Goal: Information Seeking & Learning: Learn about a topic

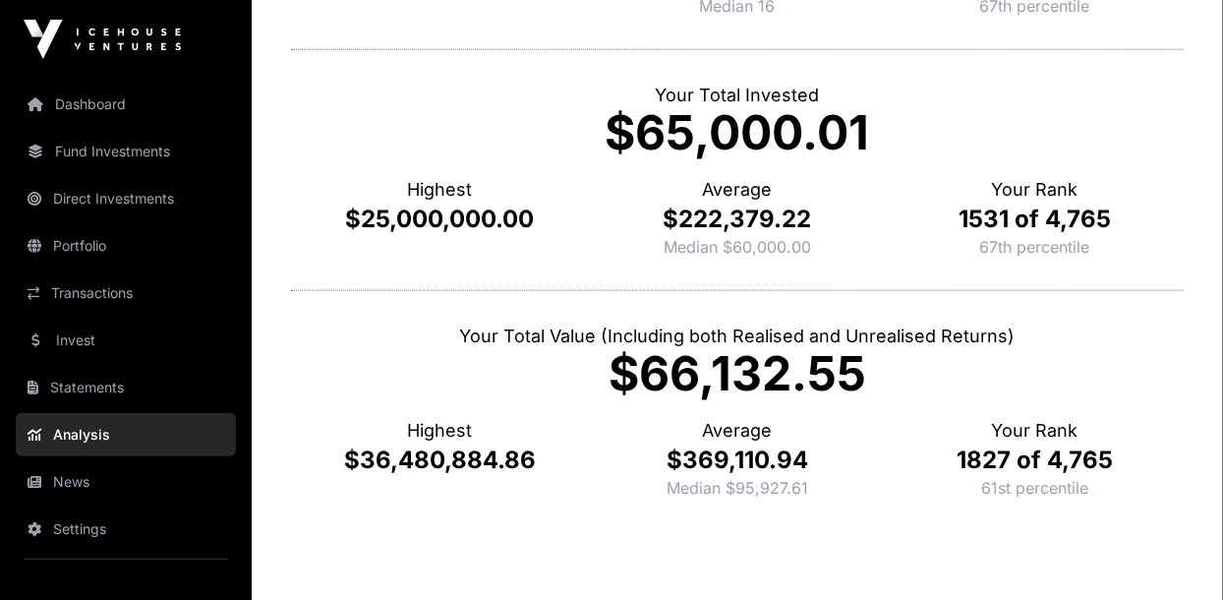
scroll to position [855, 0]
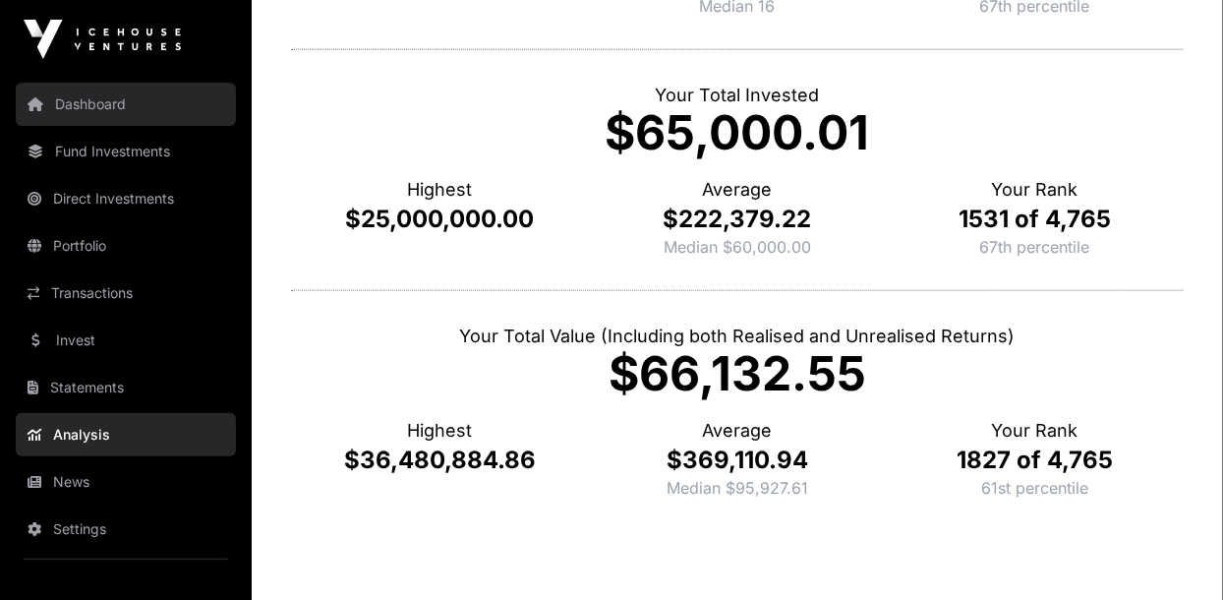
click at [70, 104] on link "Dashboard" at bounding box center [126, 104] width 220 height 43
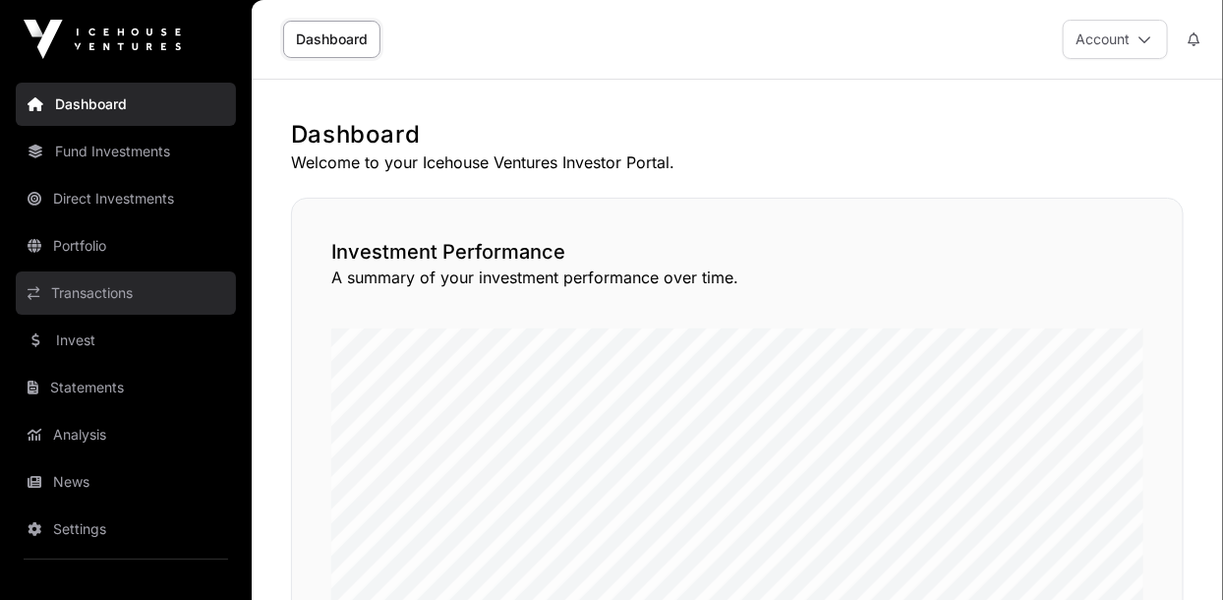
click at [76, 284] on link "Transactions" at bounding box center [126, 292] width 220 height 43
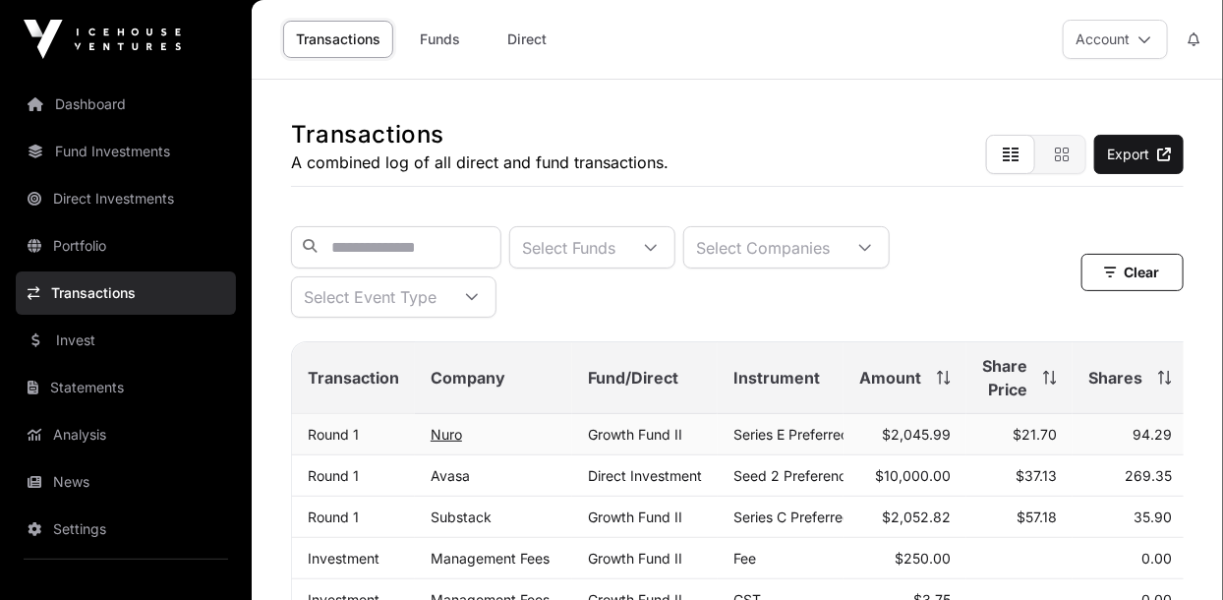
click at [434, 435] on link "Nuro" at bounding box center [446, 434] width 31 height 17
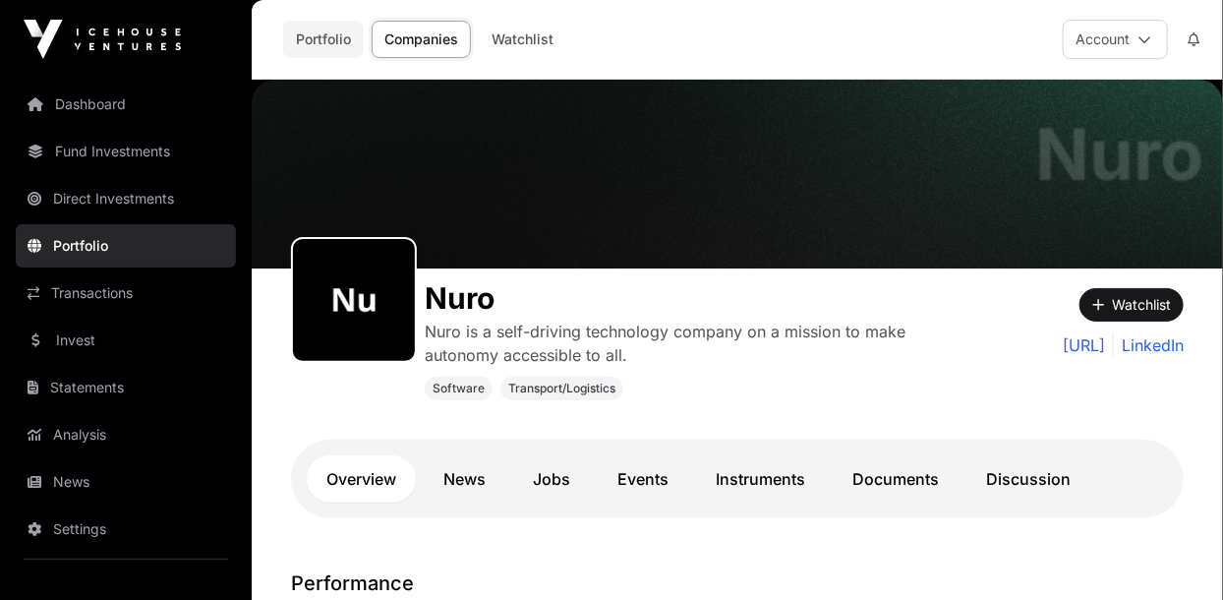
click at [317, 51] on link "Portfolio" at bounding box center [323, 39] width 81 height 37
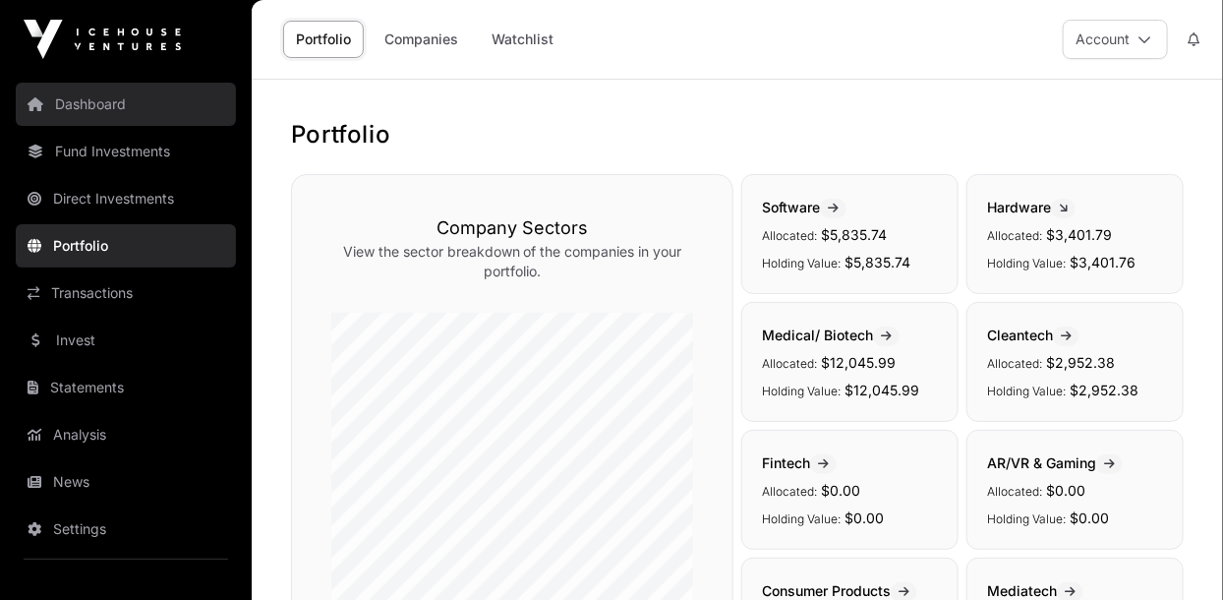
click at [68, 117] on link "Dashboard" at bounding box center [126, 104] width 220 height 43
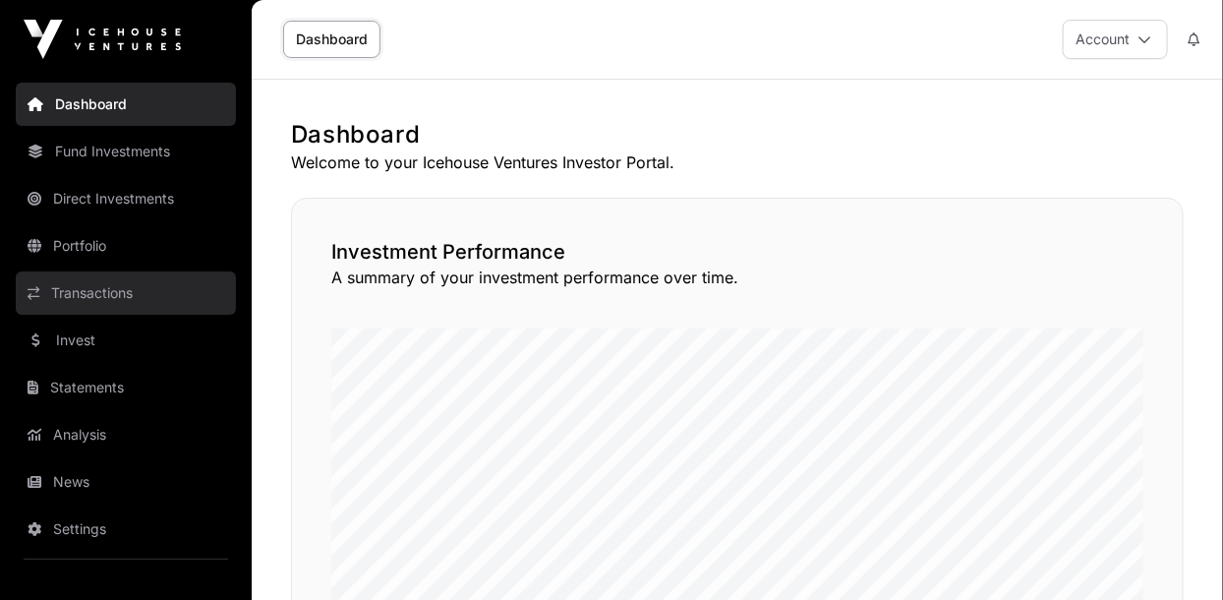
click at [67, 297] on link "Transactions" at bounding box center [126, 292] width 220 height 43
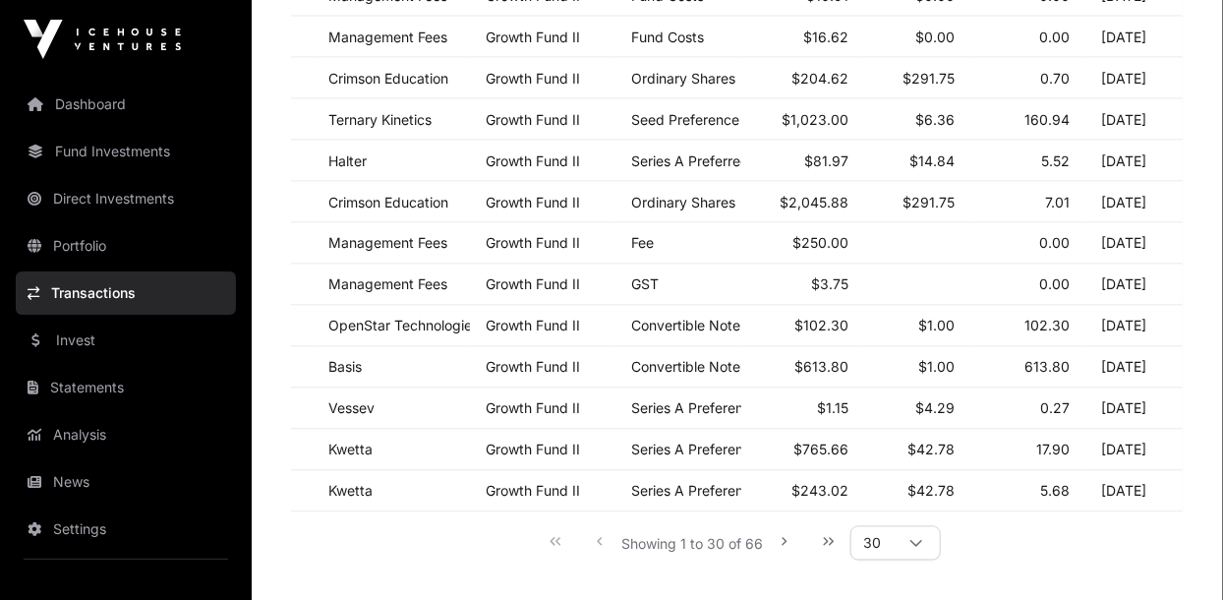
scroll to position [1140, 0]
click at [885, 558] on span "30" at bounding box center [871, 543] width 41 height 32
click at [869, 446] on span "100" at bounding box center [881, 445] width 27 height 16
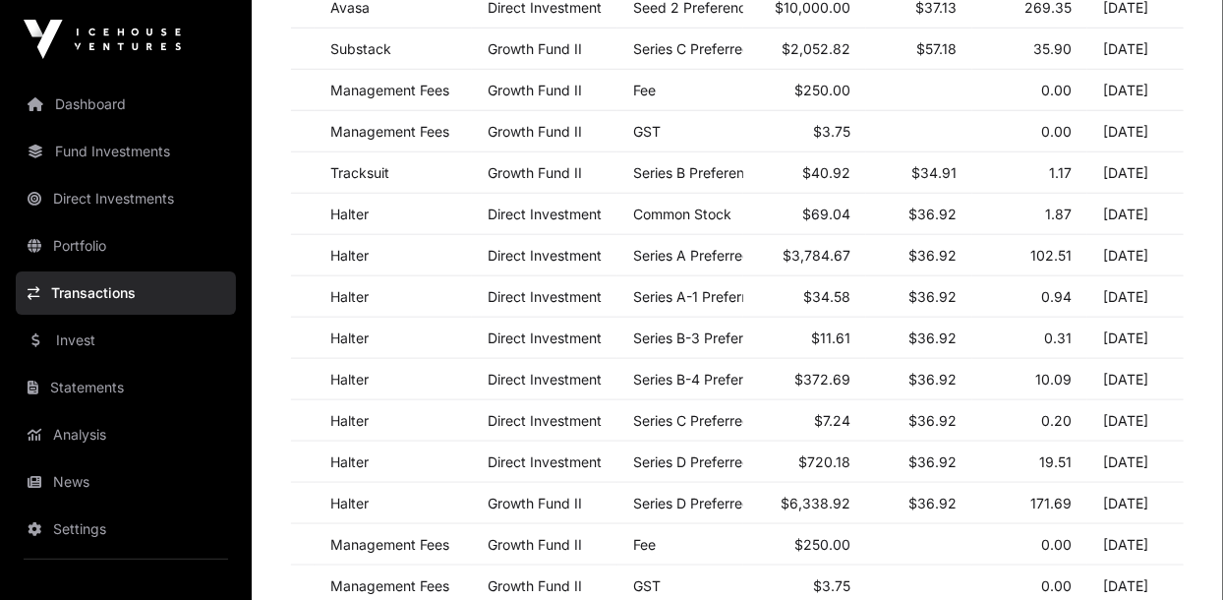
scroll to position [465, 0]
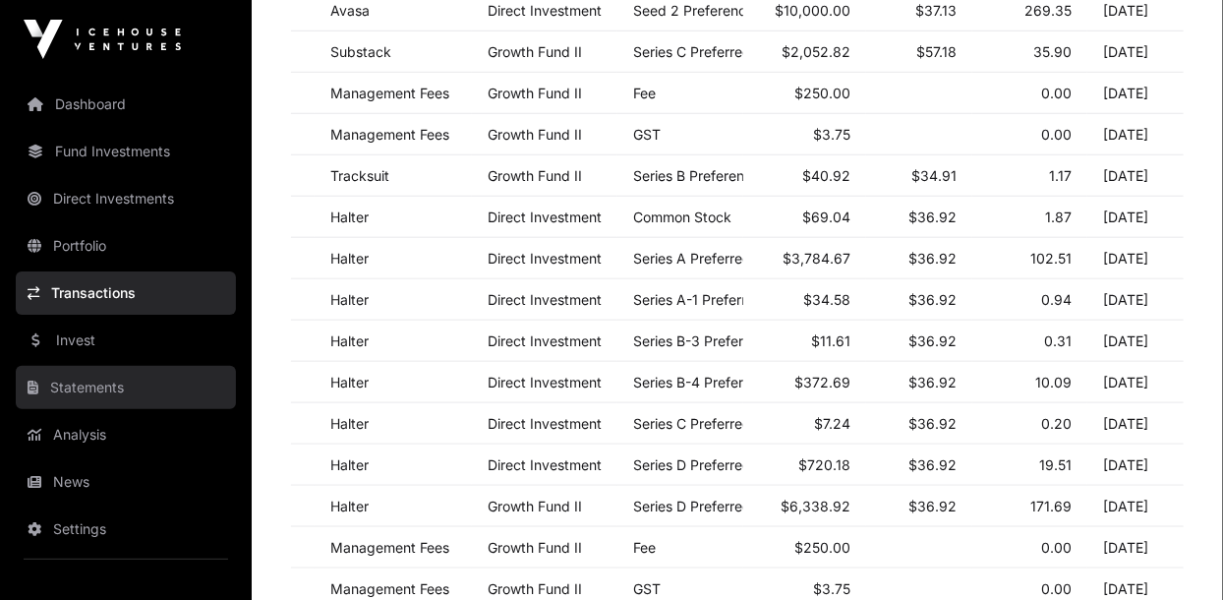
click at [63, 384] on link "Statements" at bounding box center [126, 387] width 220 height 43
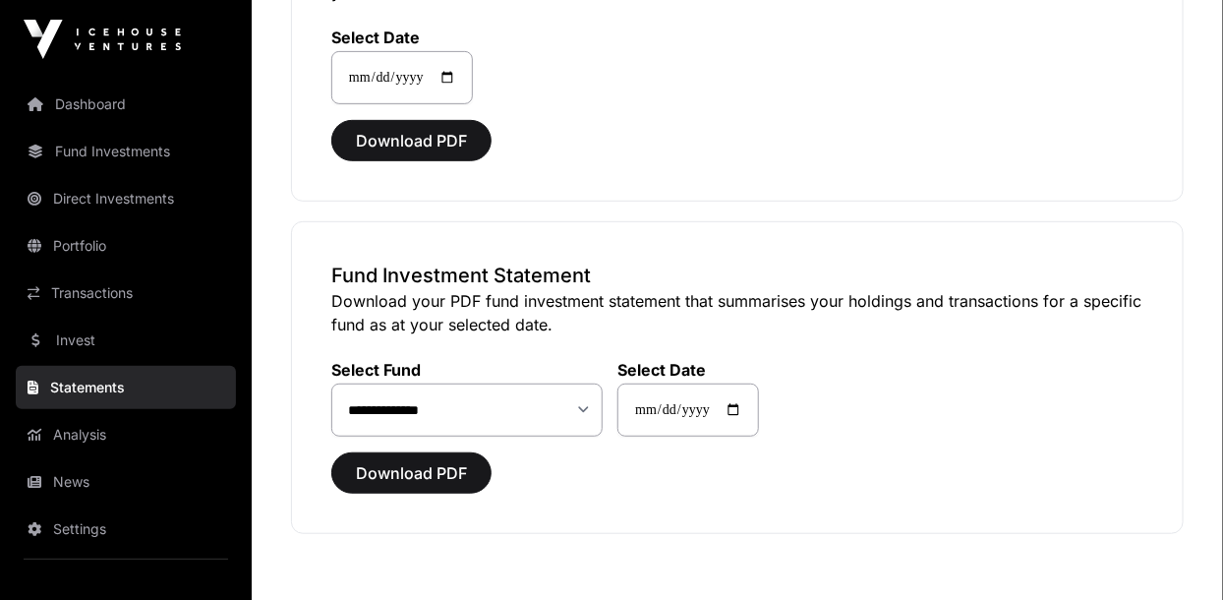
scroll to position [290, 0]
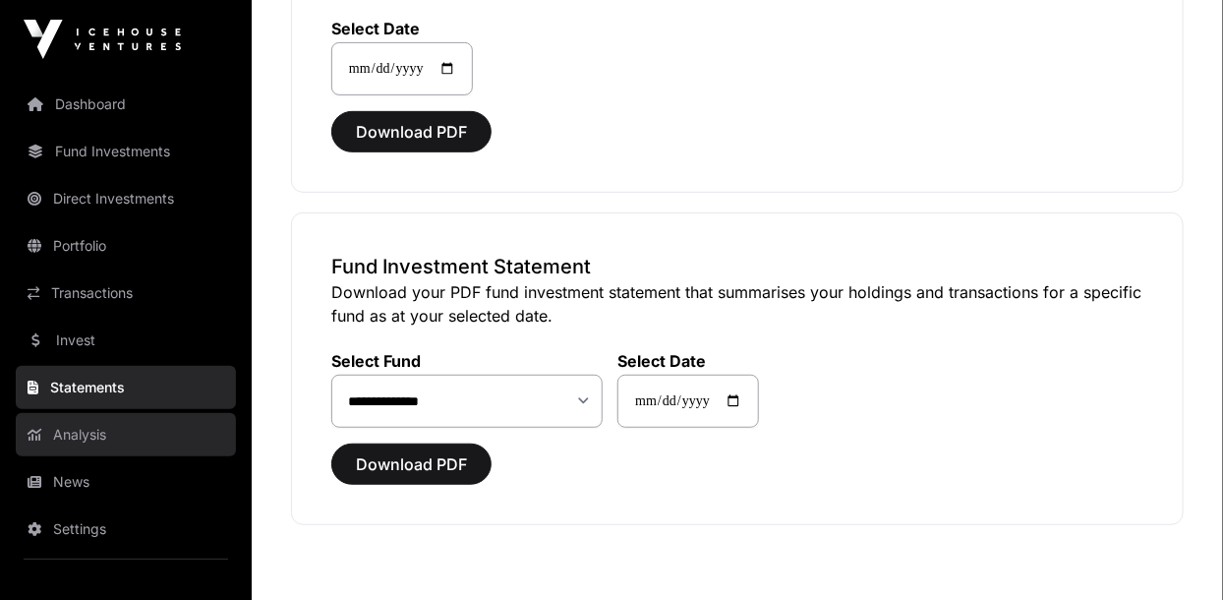
click at [75, 443] on link "Analysis" at bounding box center [126, 434] width 220 height 43
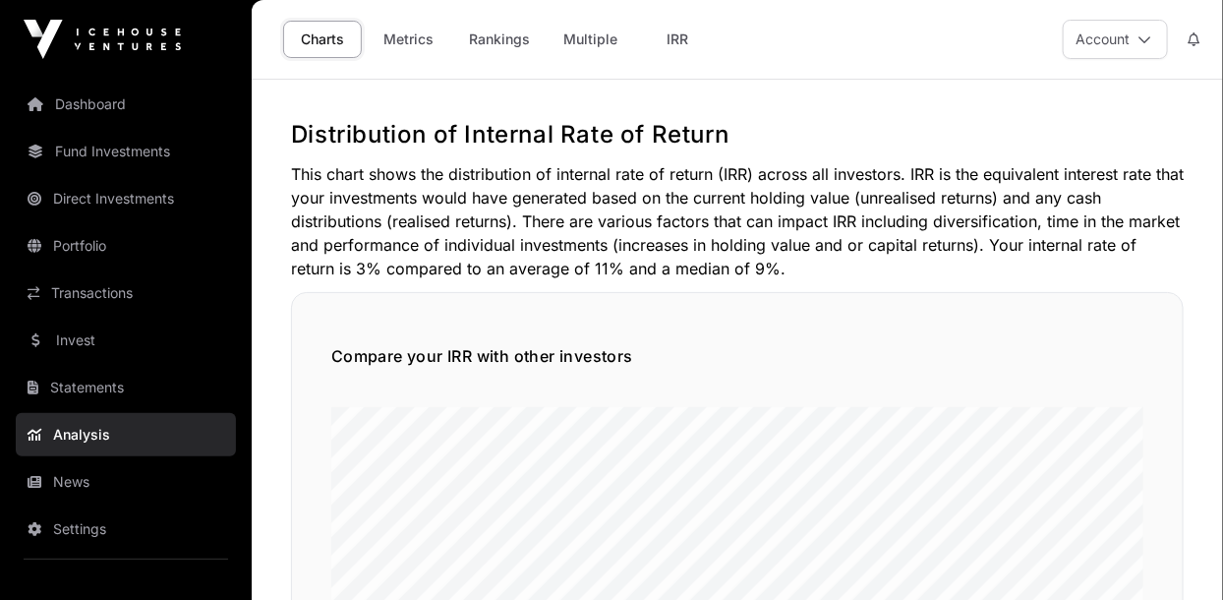
click at [69, 443] on link "Analysis" at bounding box center [126, 434] width 220 height 43
click at [415, 53] on link "Metrics" at bounding box center [409, 39] width 79 height 37
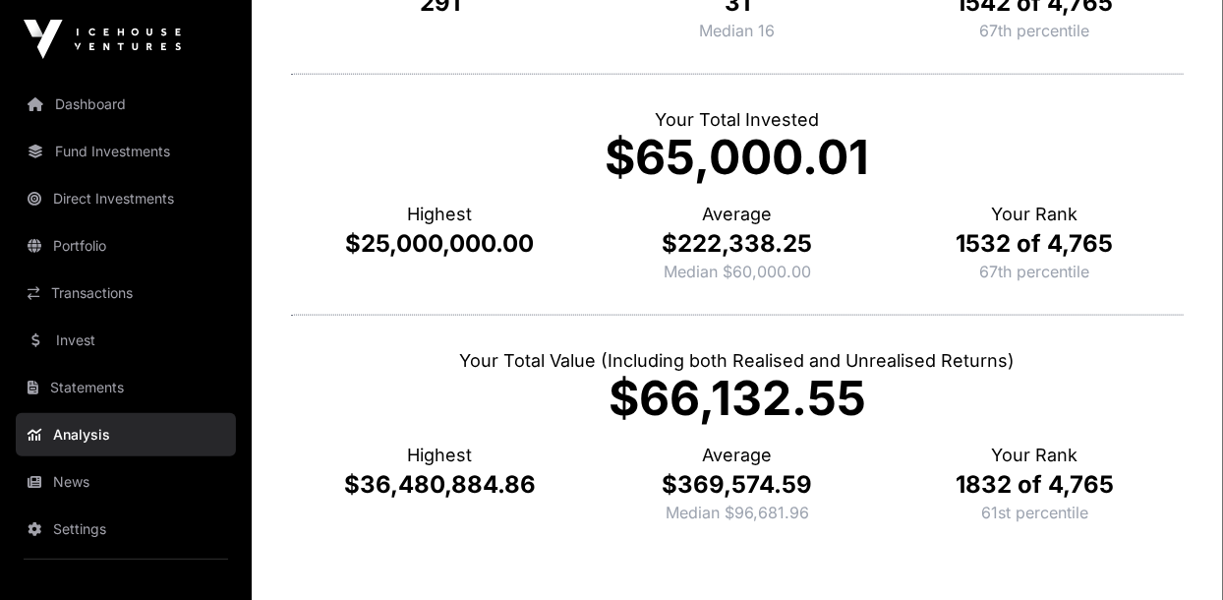
scroll to position [845, 0]
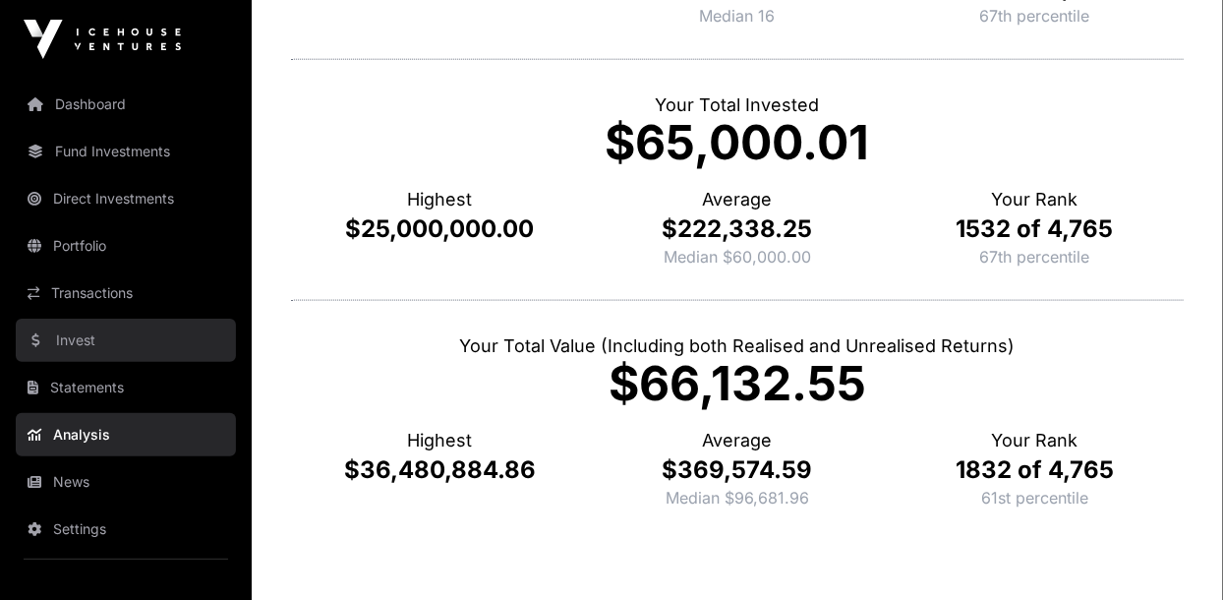
click at [65, 336] on link "Invest" at bounding box center [126, 340] width 220 height 43
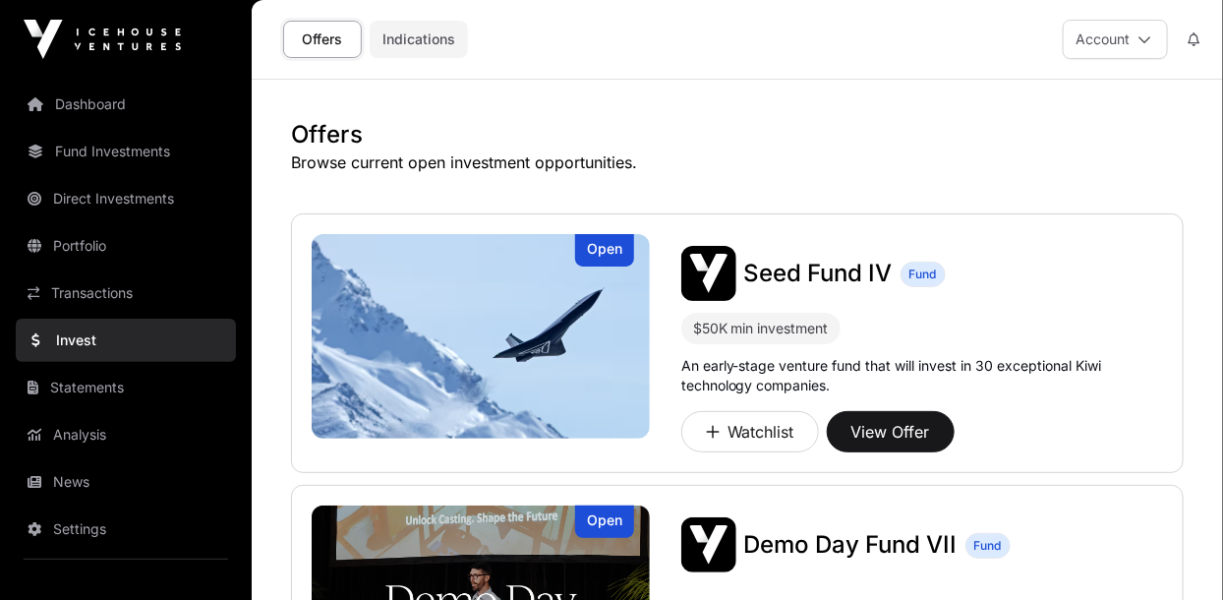
click at [412, 41] on link "Indications" at bounding box center [419, 39] width 98 height 37
click at [427, 31] on link "Indications" at bounding box center [419, 39] width 98 height 37
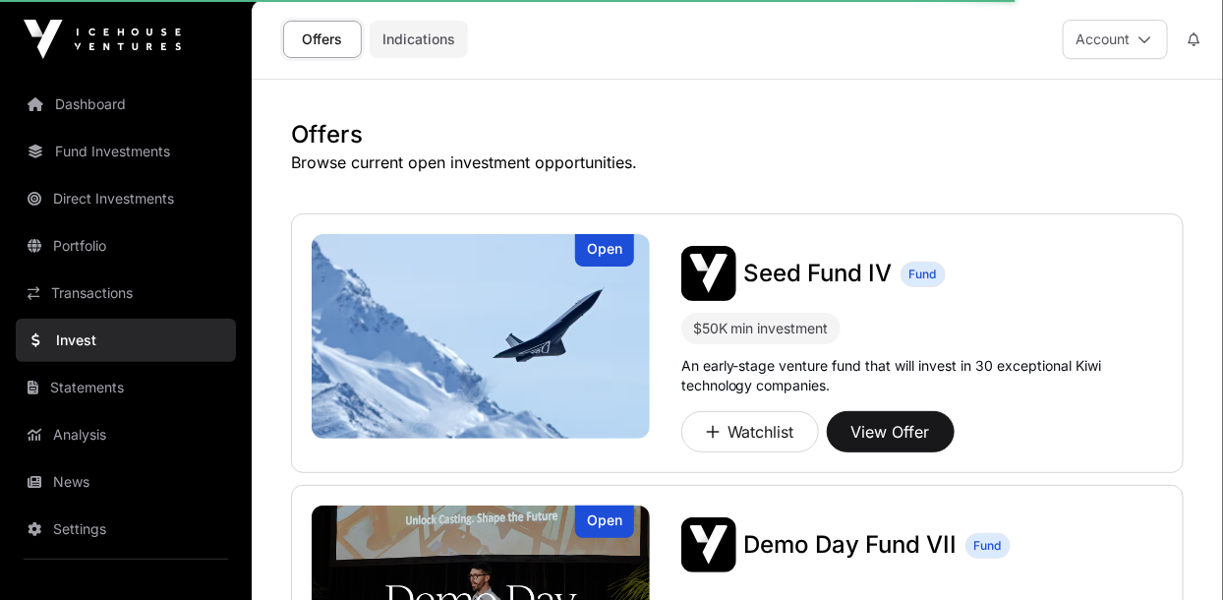
click at [420, 33] on link "Indications" at bounding box center [419, 39] width 98 height 37
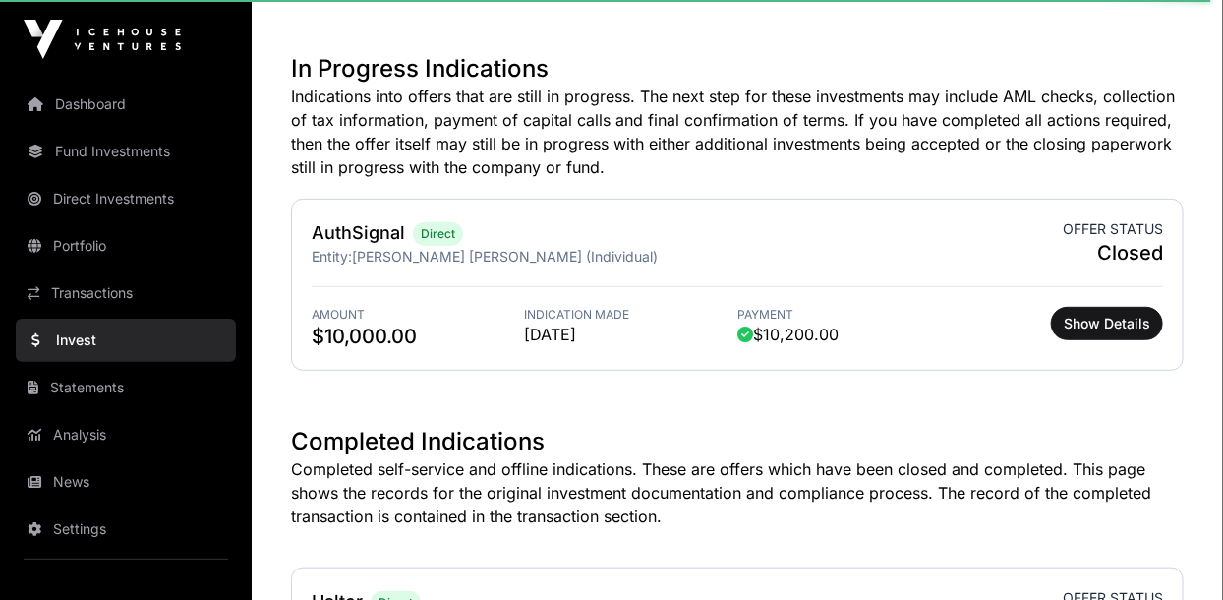
scroll to position [275, 0]
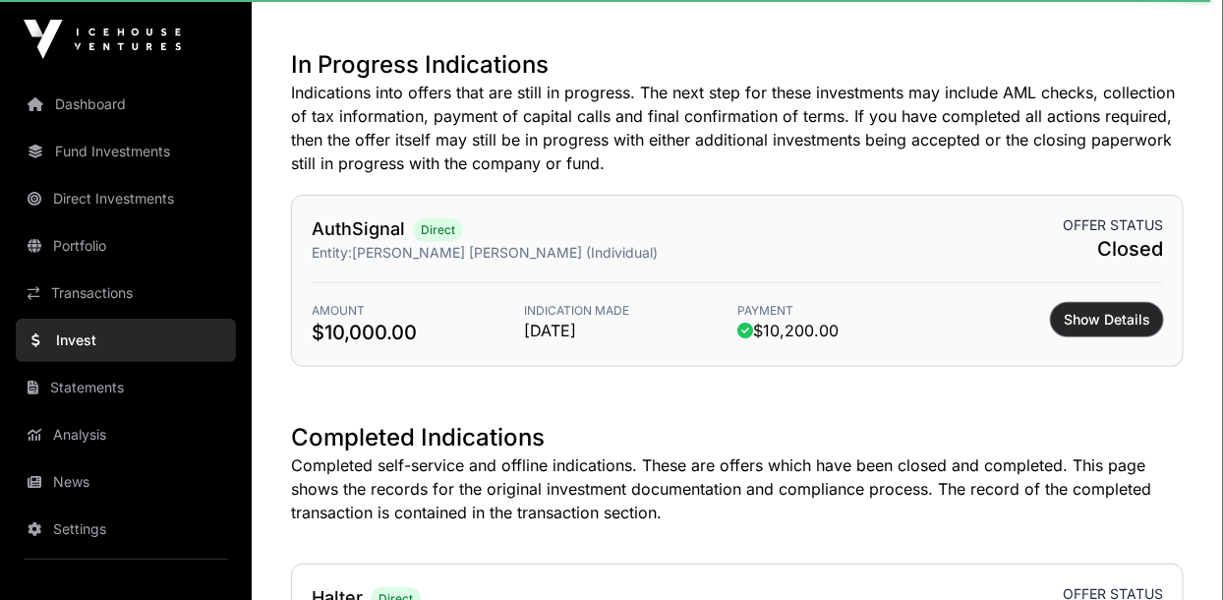
click at [1080, 330] on button "Show Details" at bounding box center [1107, 319] width 112 height 33
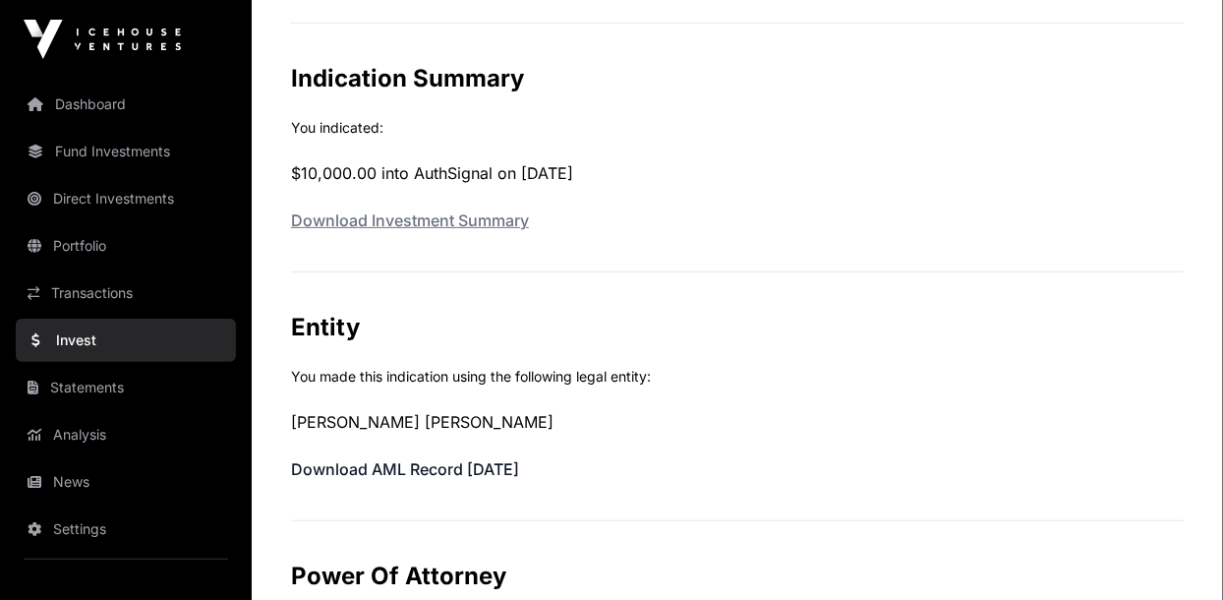
click at [322, 220] on link "Download Investment Summary" at bounding box center [410, 220] width 238 height 20
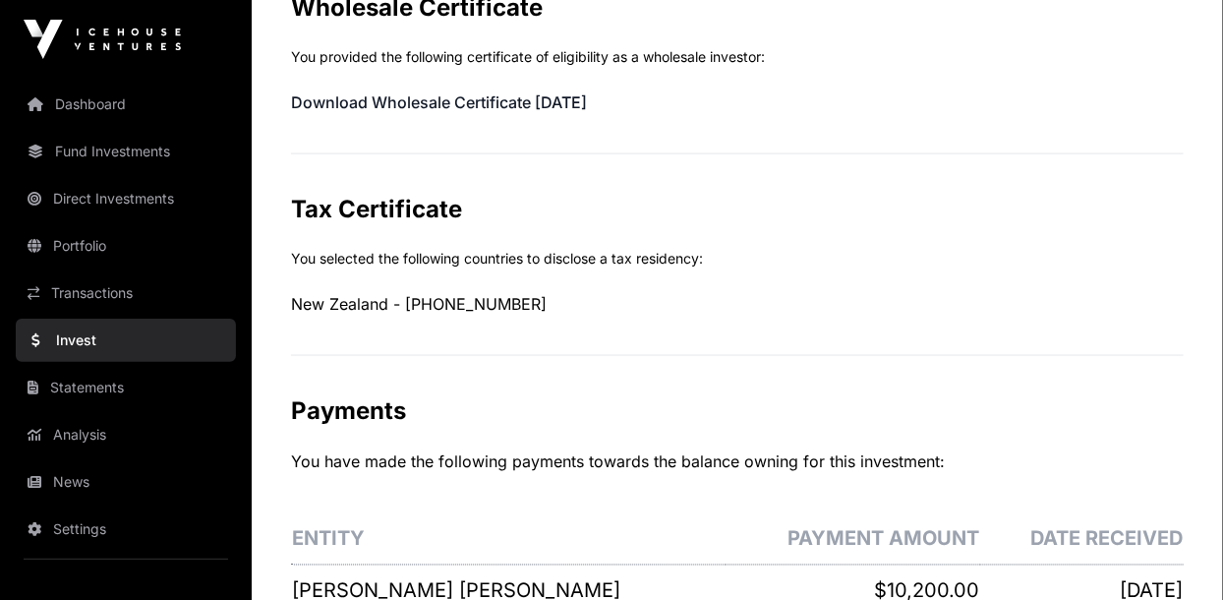
scroll to position [930, 0]
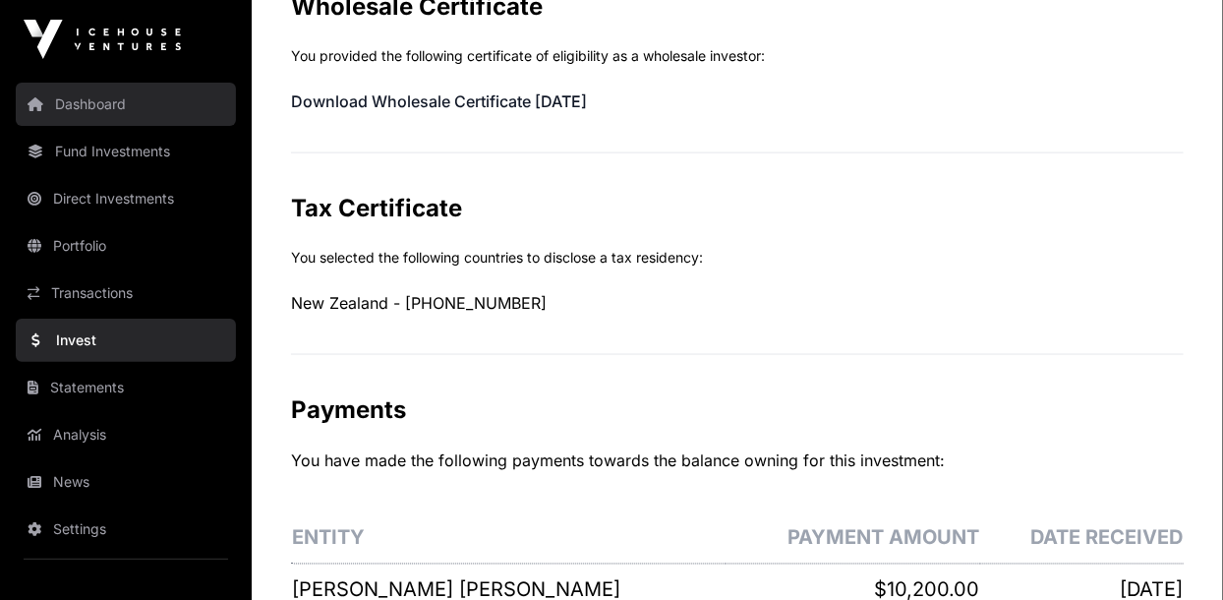
click at [64, 112] on link "Dashboard" at bounding box center [126, 104] width 220 height 43
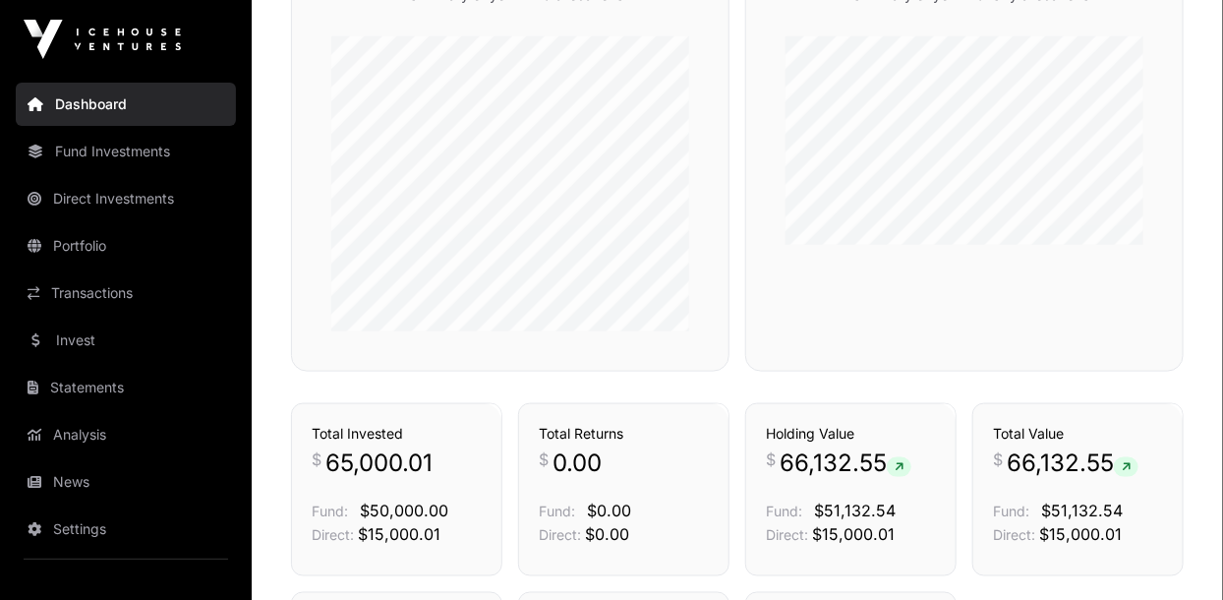
scroll to position [773, 0]
